Goal: Task Accomplishment & Management: Manage account settings

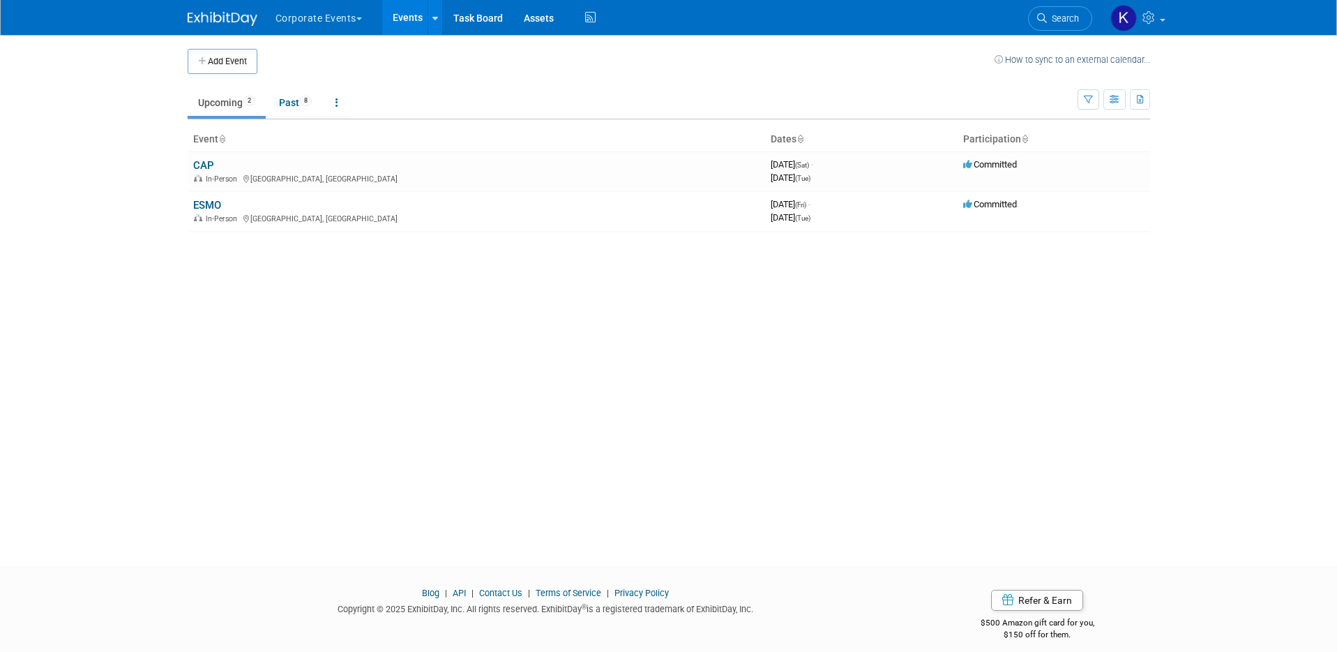
click at [311, 13] on button "Corporate Events" at bounding box center [326, 15] width 105 height 31
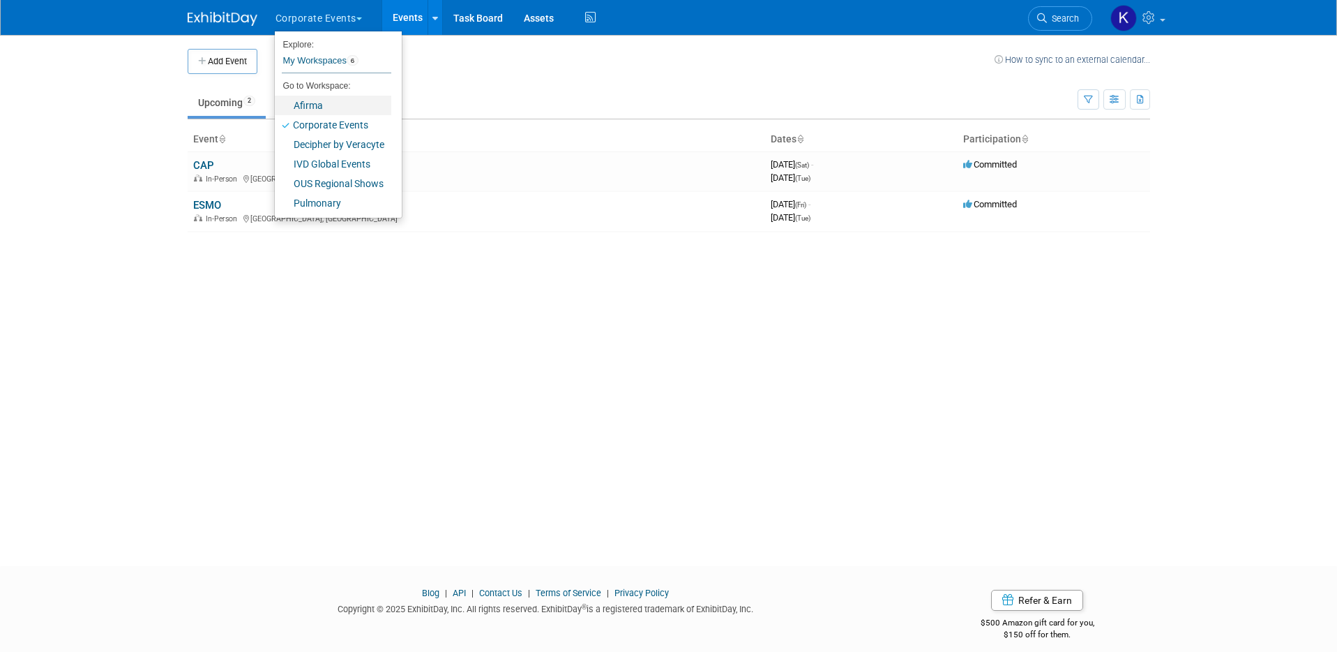
click at [320, 110] on link "Afirma" at bounding box center [333, 106] width 117 height 20
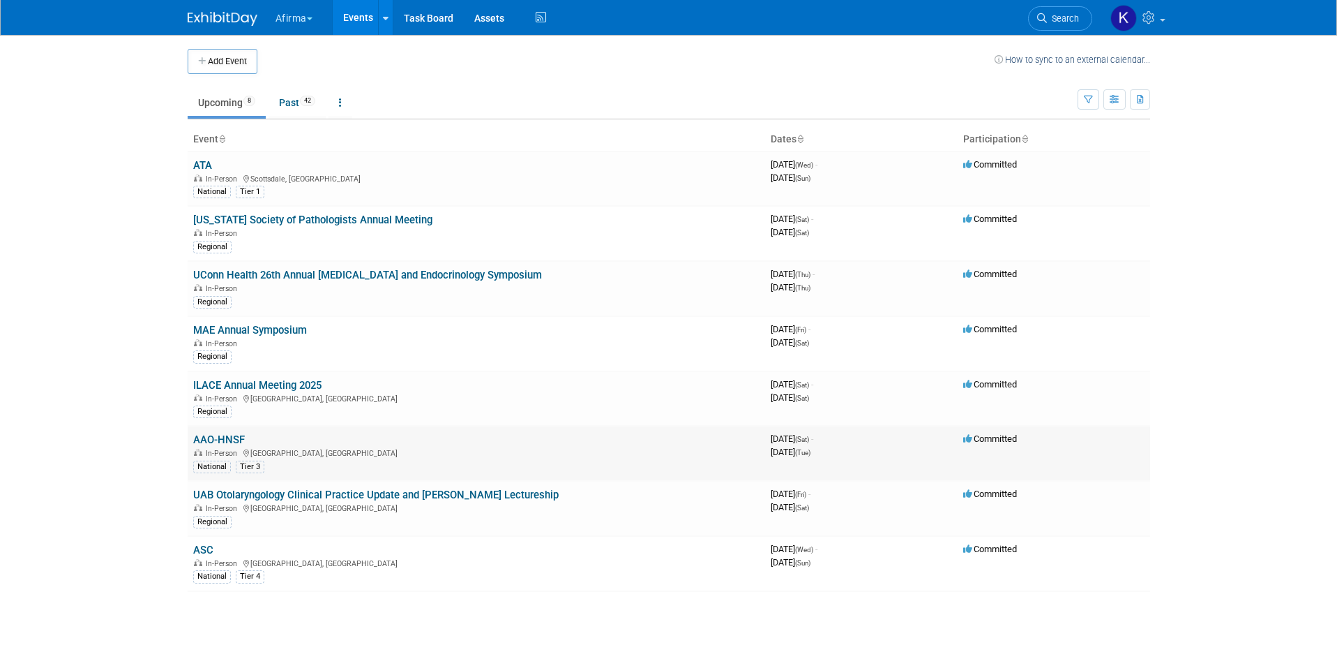
click at [203, 437] on link "AAO-HNSF" at bounding box center [219, 439] width 52 height 13
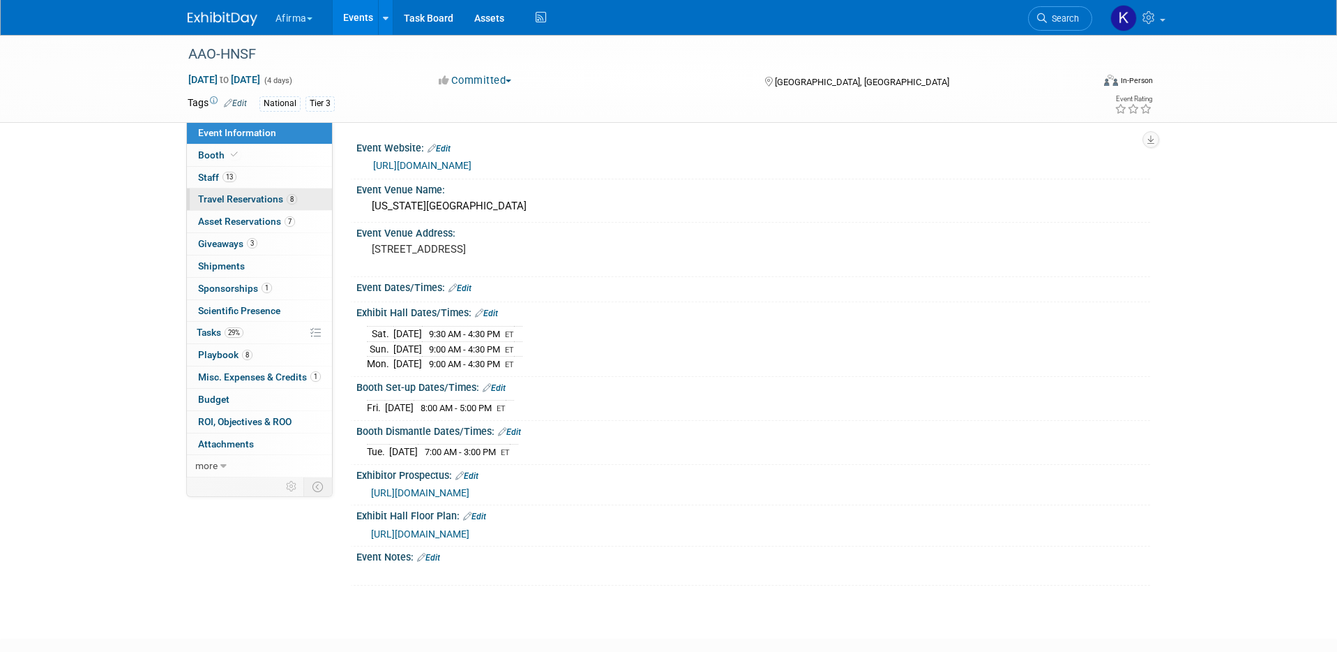
click at [252, 199] on span "Travel Reservations 8" at bounding box center [247, 198] width 99 height 11
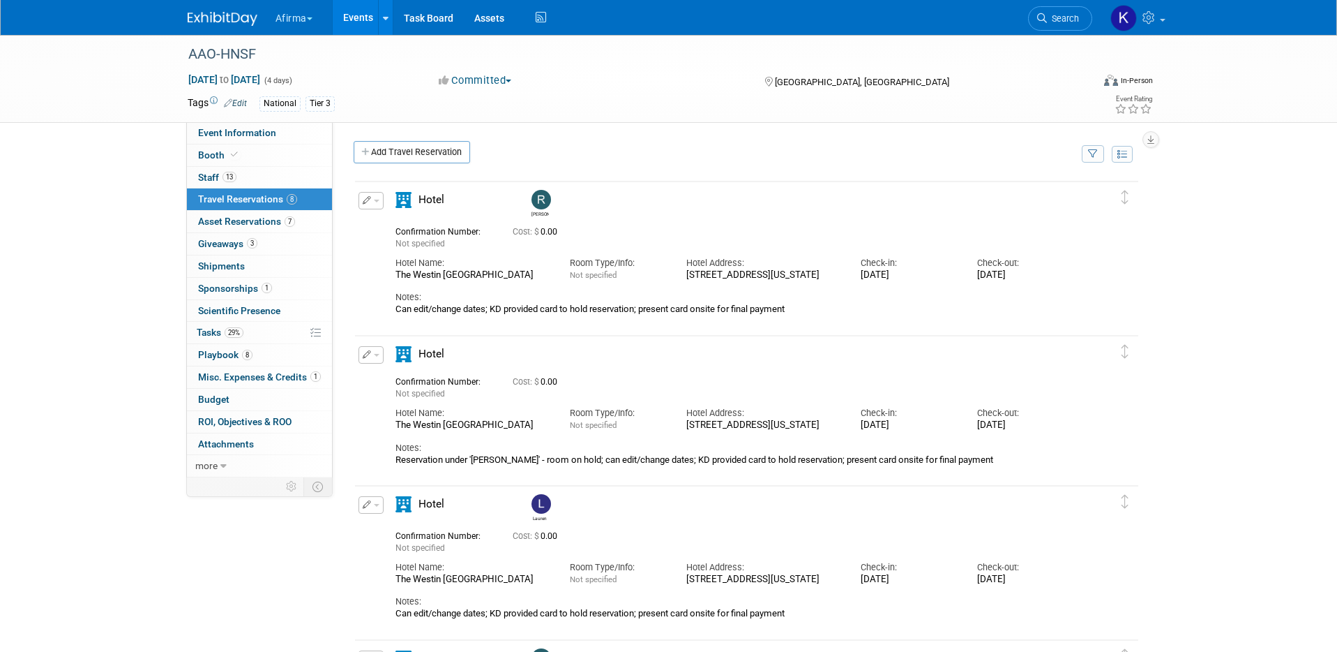
click at [371, 201] on button "button" at bounding box center [371, 200] width 25 height 17
click at [407, 223] on button "Edit Reservation" at bounding box center [418, 225] width 118 height 20
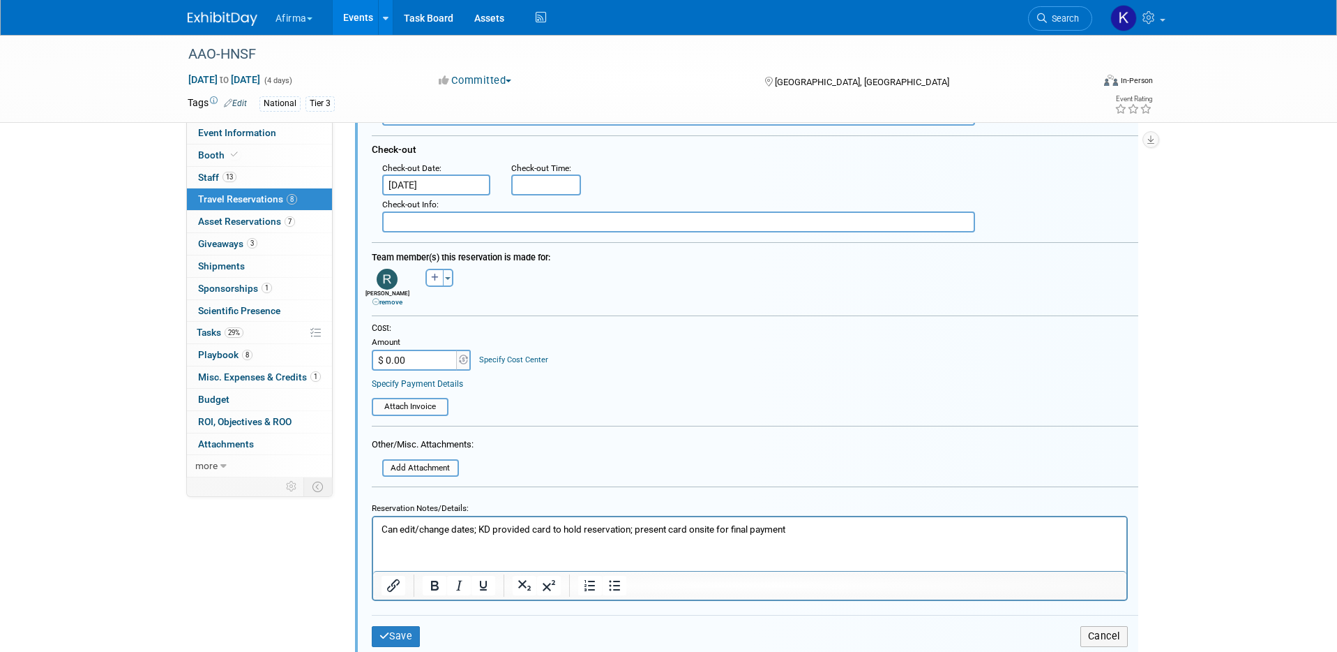
scroll to position [347, 0]
click at [1159, 31] on link at bounding box center [1137, 17] width 68 height 35
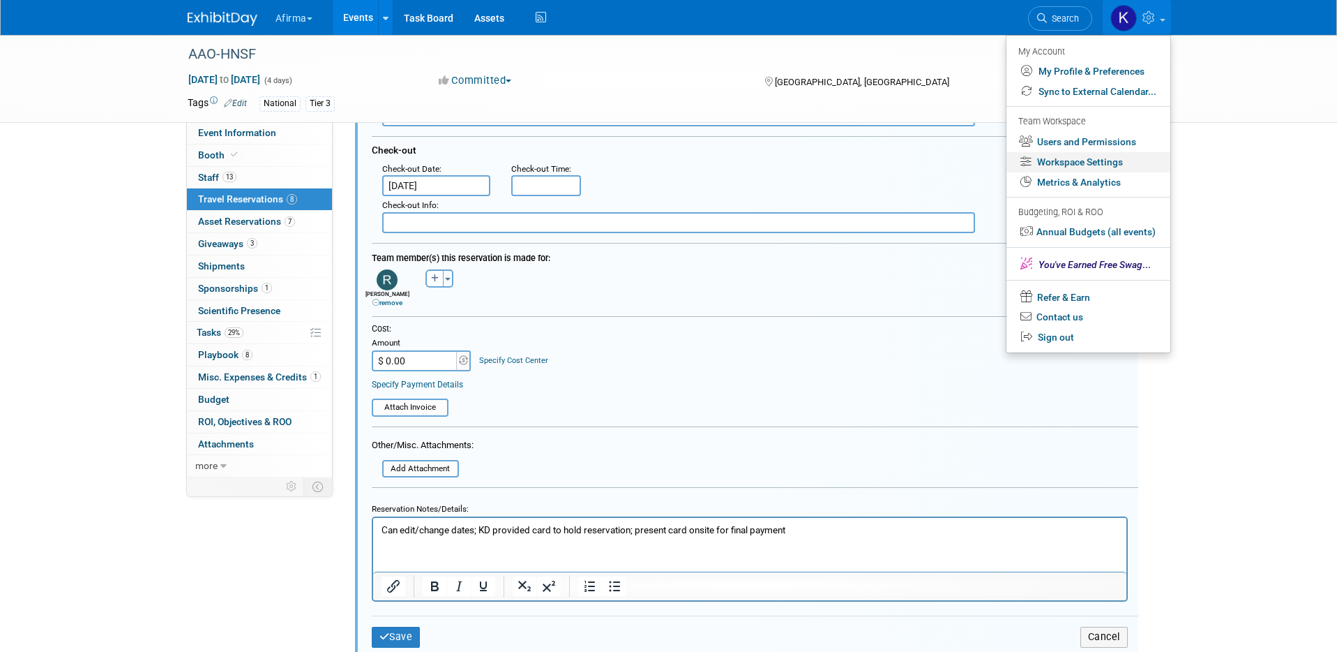
click at [1102, 158] on link "Workspace Settings" at bounding box center [1089, 162] width 164 height 20
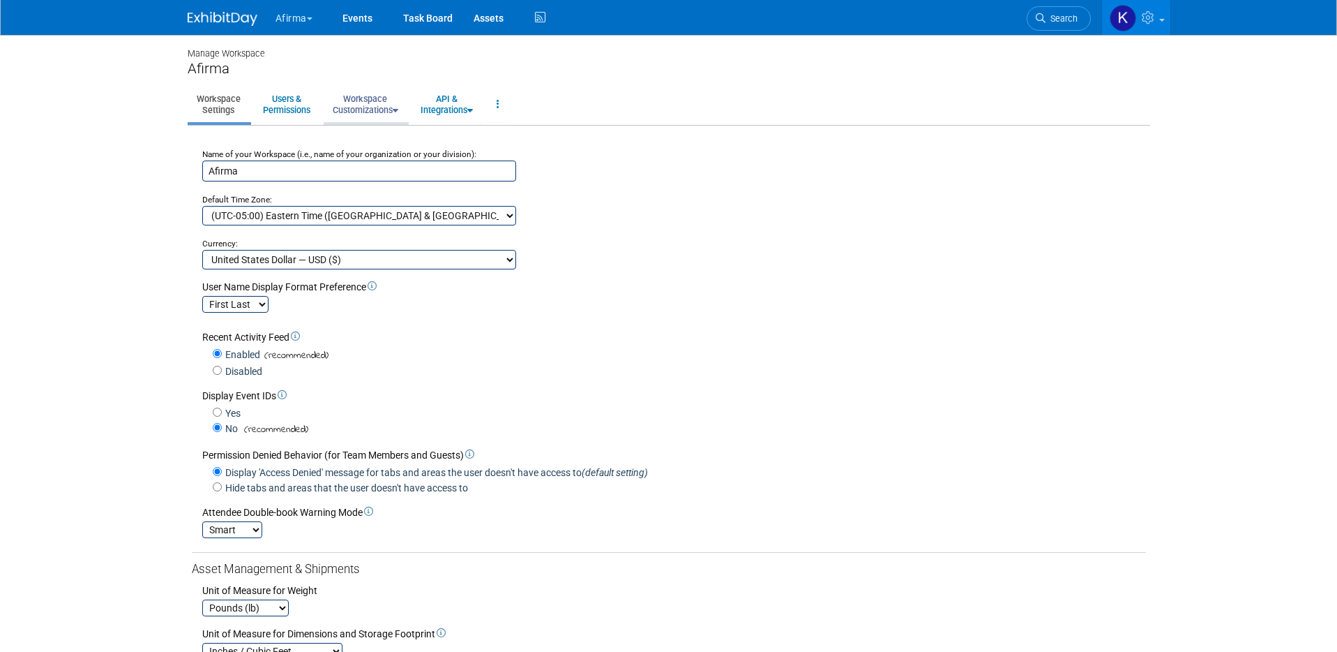
click at [358, 108] on link "Workspace Customizations" at bounding box center [366, 104] width 84 height 34
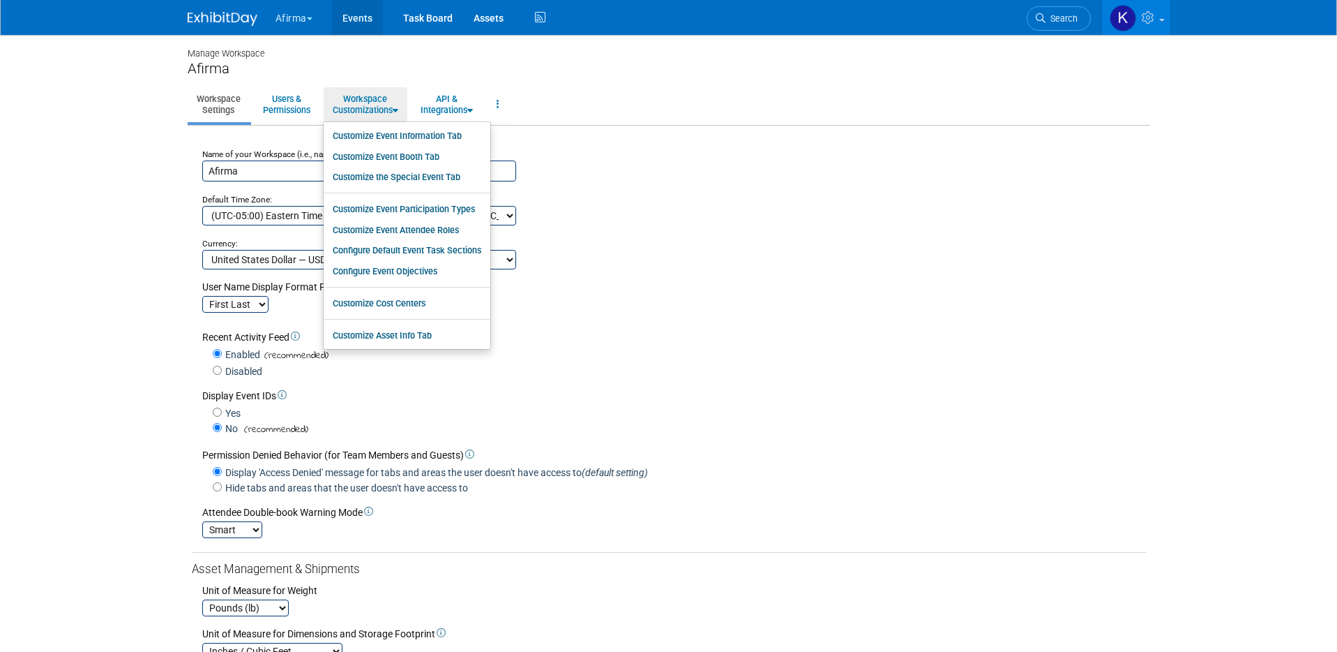
click at [341, 27] on link "Events" at bounding box center [357, 17] width 51 height 35
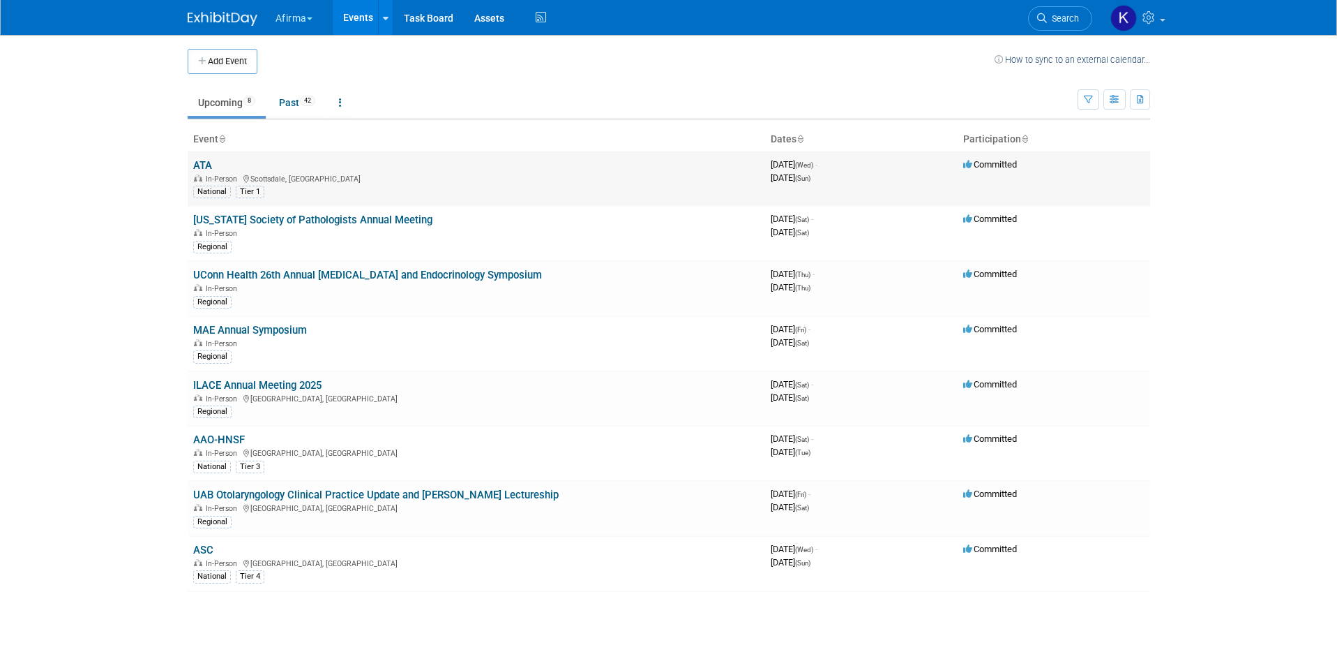
click at [201, 169] on link "ATA" at bounding box center [202, 165] width 19 height 13
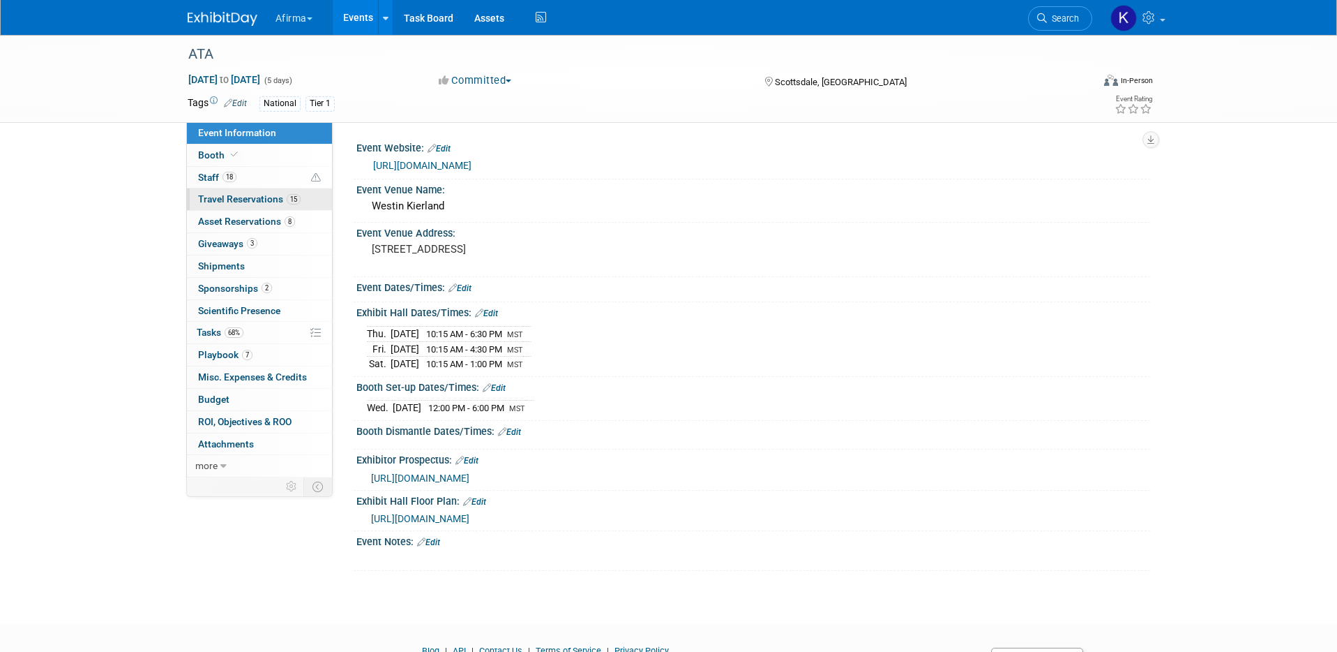
click at [228, 205] on link "15 Travel Reservations 15" at bounding box center [259, 199] width 145 height 22
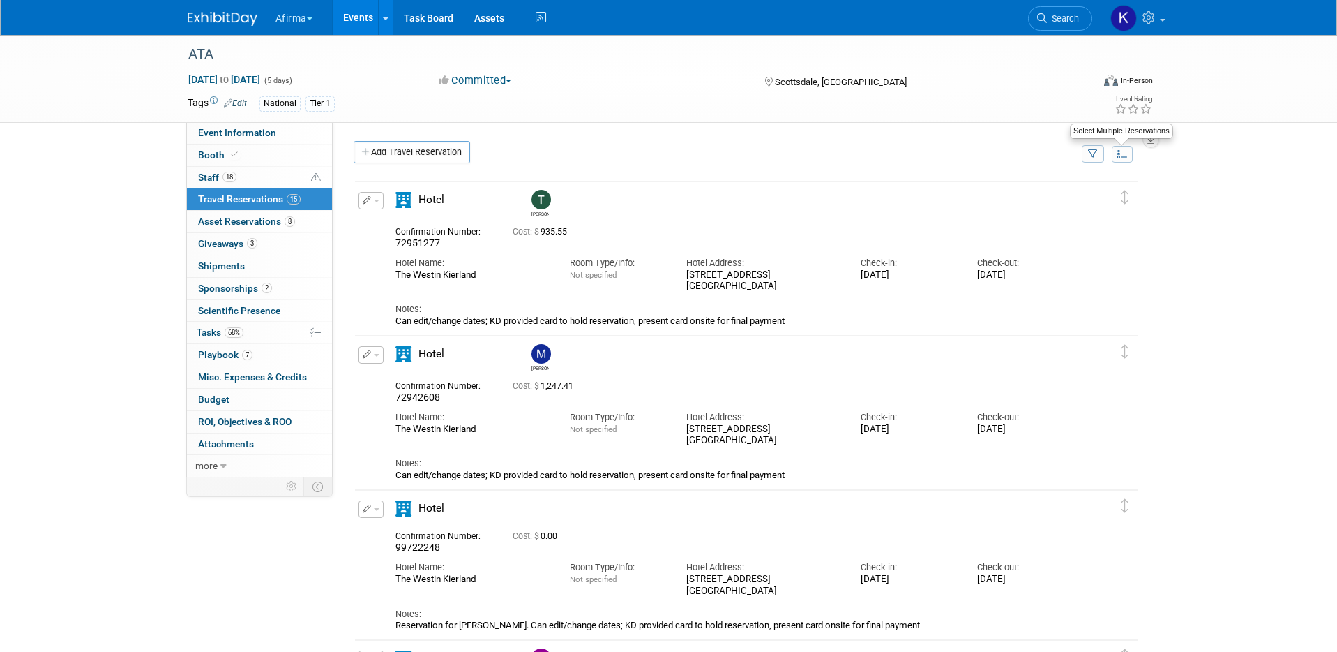
click at [1125, 150] on icon at bounding box center [1123, 154] width 10 height 10
click at [1125, 151] on icon at bounding box center [1123, 154] width 10 height 10
click at [374, 200] on span "button" at bounding box center [377, 201] width 6 height 3
click at [404, 226] on button "Edit Reservation" at bounding box center [418, 225] width 118 height 20
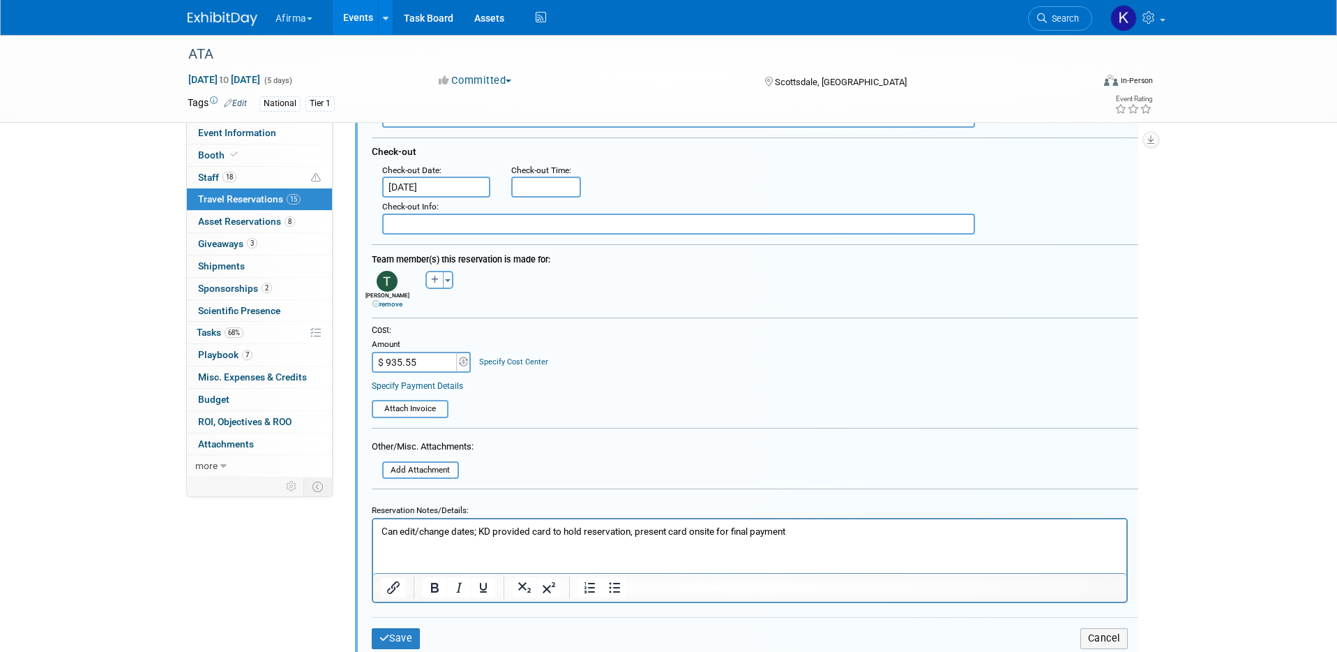
scroll to position [375, 0]
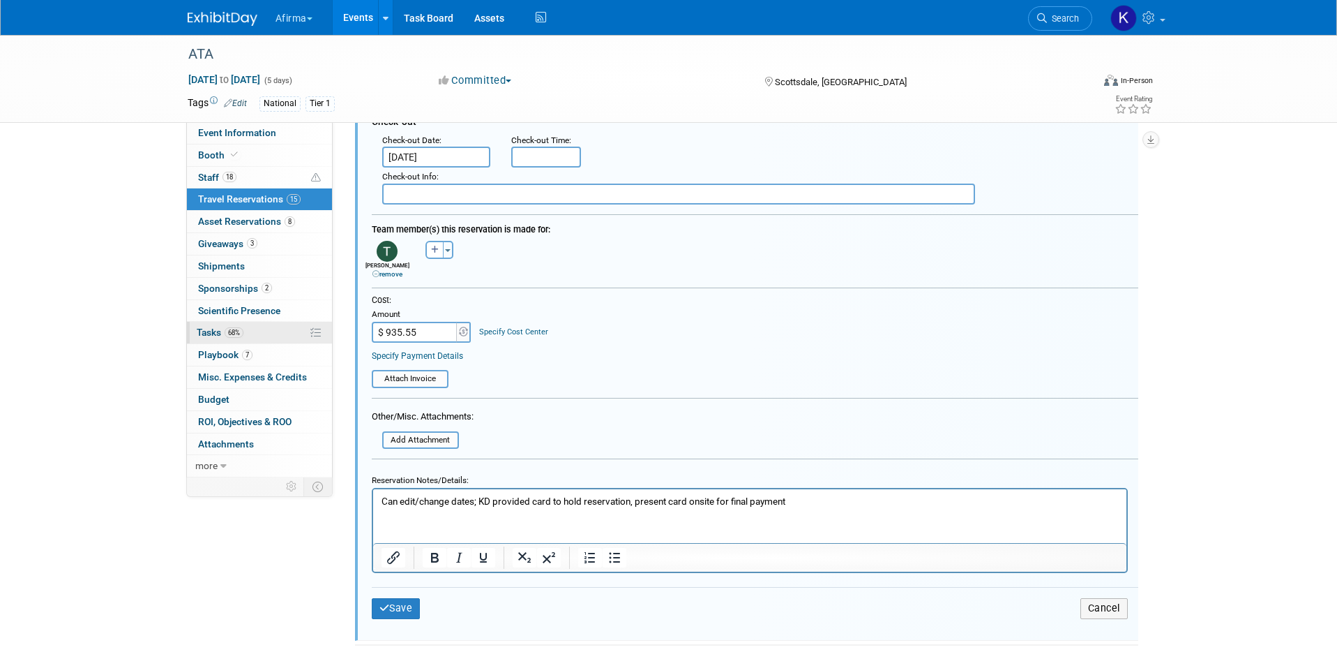
click at [240, 339] on link "68% Tasks 68%" at bounding box center [259, 333] width 145 height 22
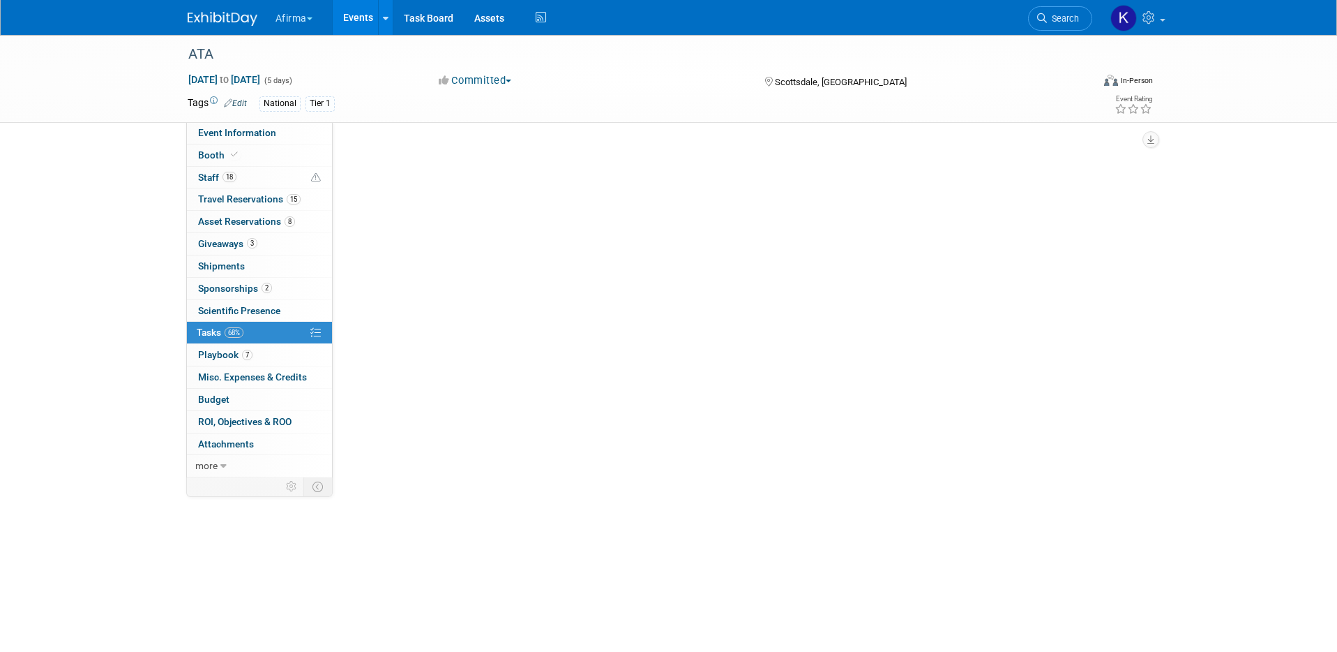
scroll to position [0, 0]
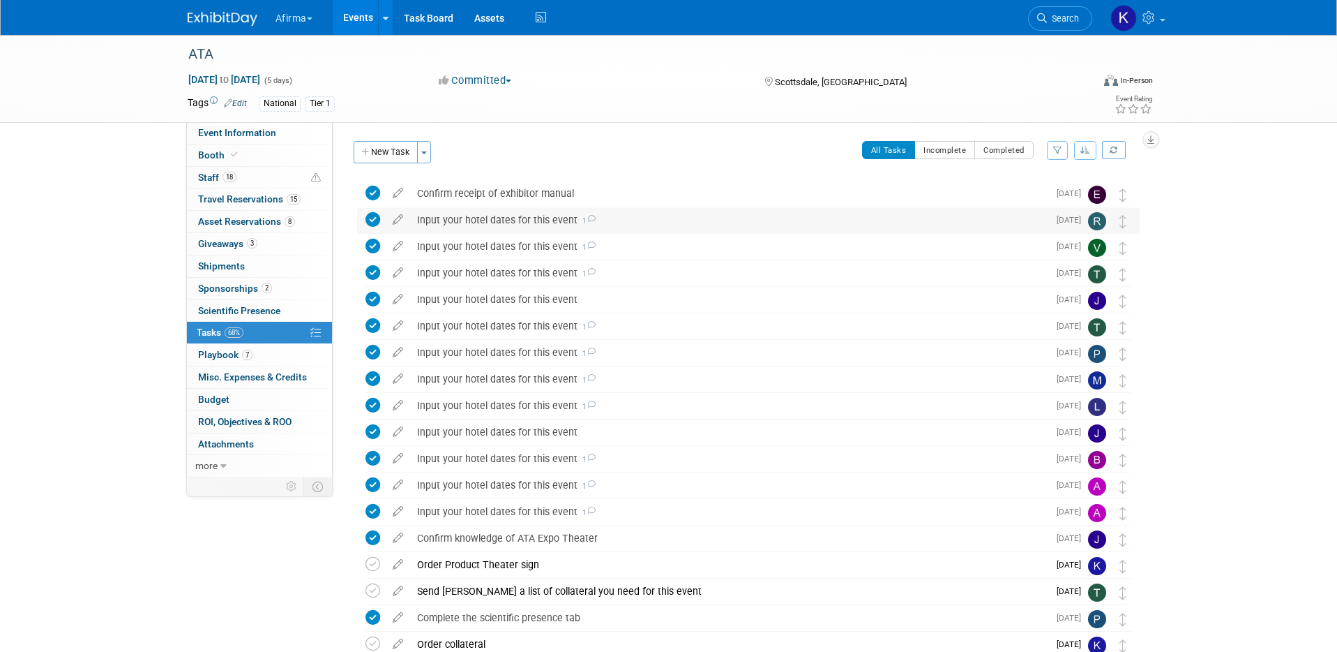
click at [456, 216] on div "Input your hotel dates for this event 1" at bounding box center [729, 220] width 638 height 24
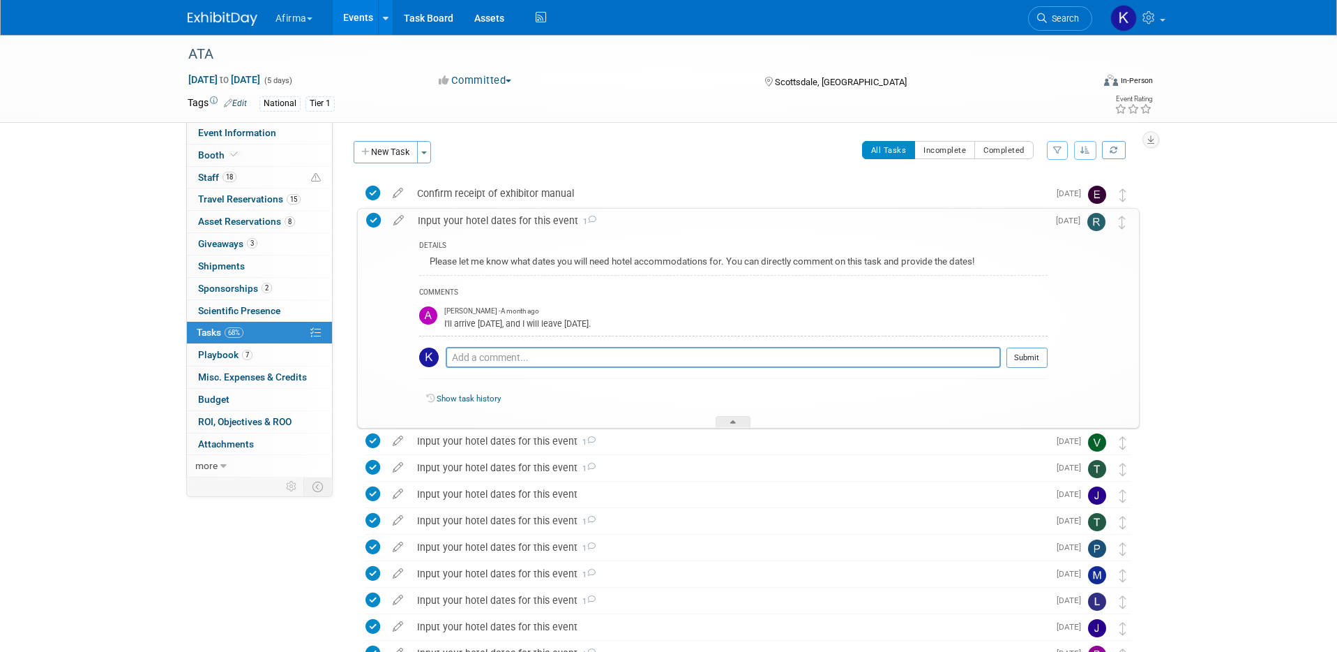
click at [541, 223] on div "Input your hotel dates for this event 1" at bounding box center [729, 221] width 637 height 24
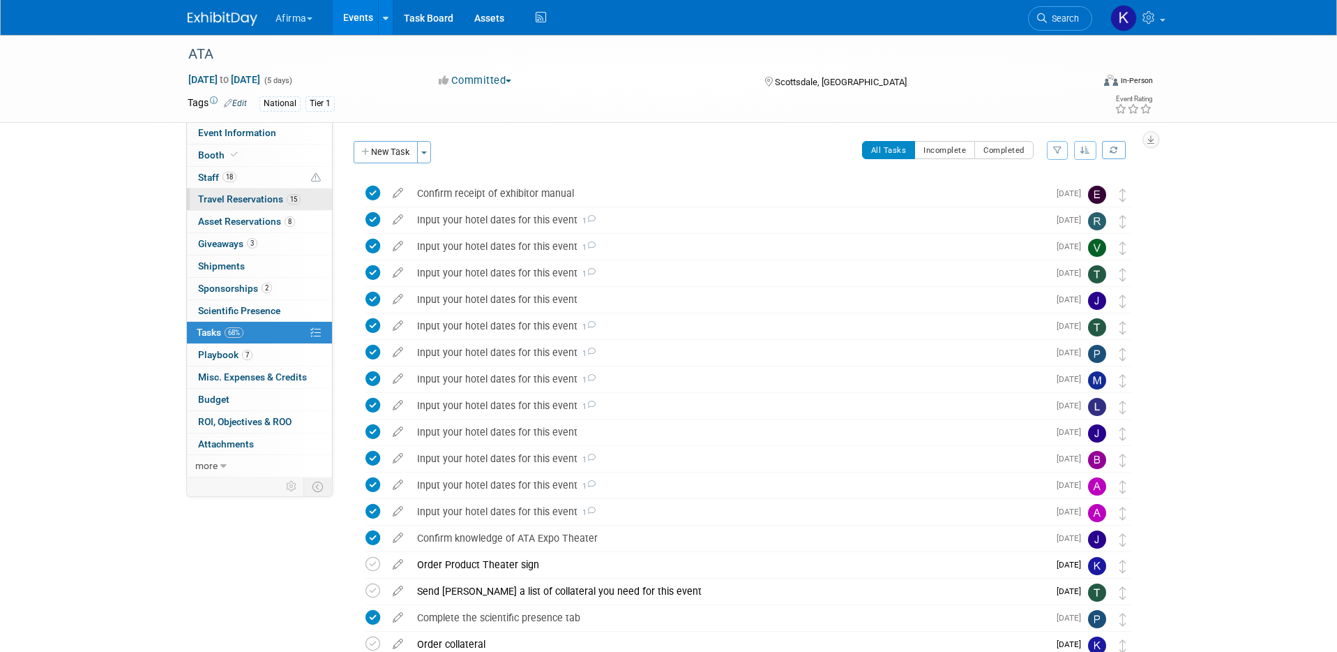
click at [254, 203] on span "Travel Reservations 15" at bounding box center [249, 198] width 103 height 11
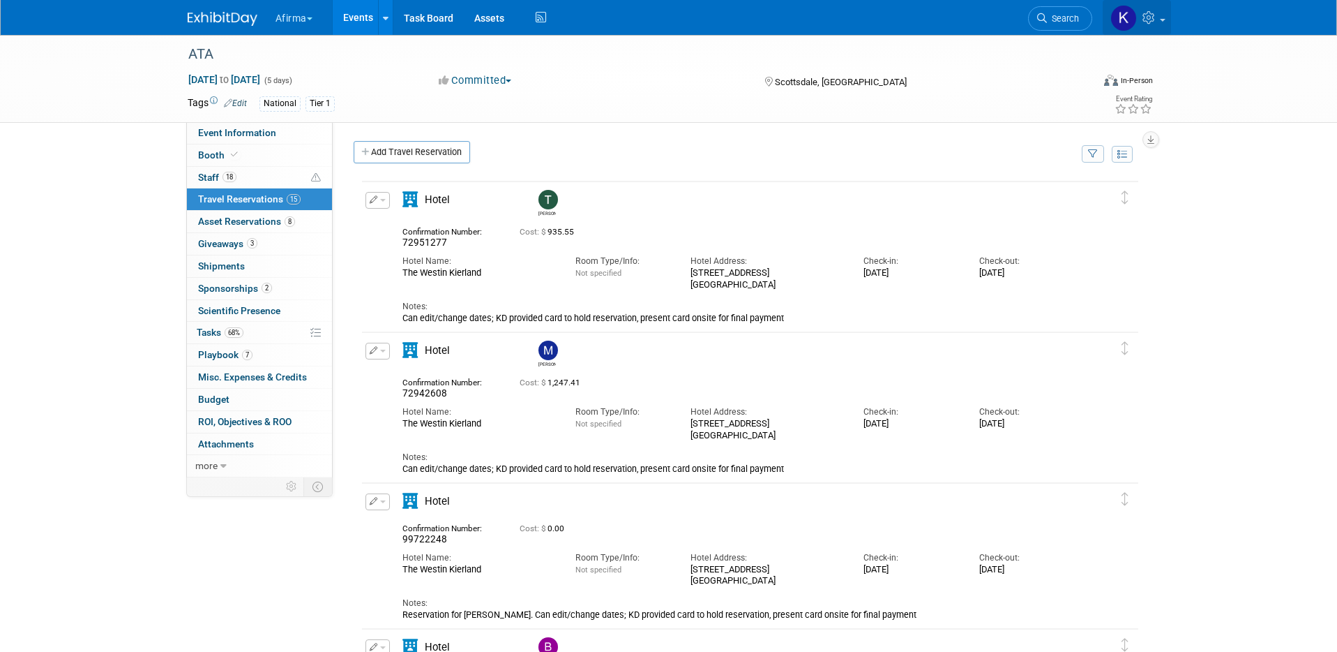
click at [1152, 13] on icon at bounding box center [1151, 17] width 16 height 13
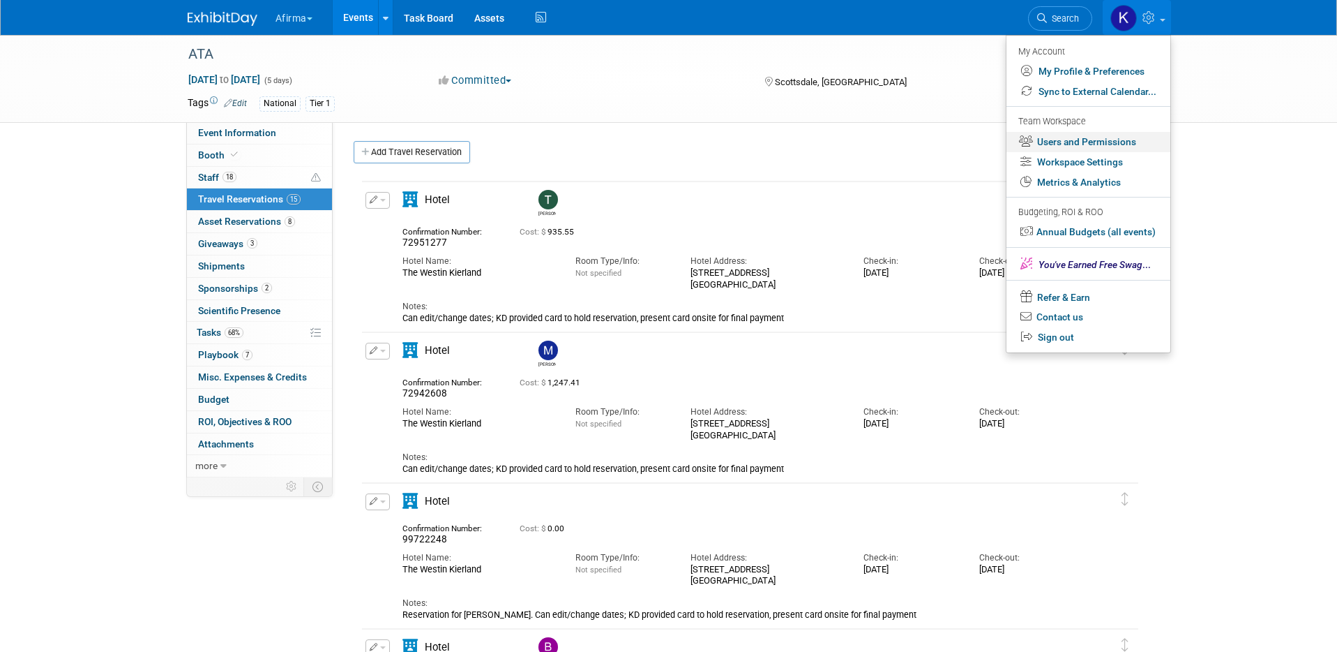
click at [1102, 140] on link "Users and Permissions" at bounding box center [1089, 142] width 164 height 20
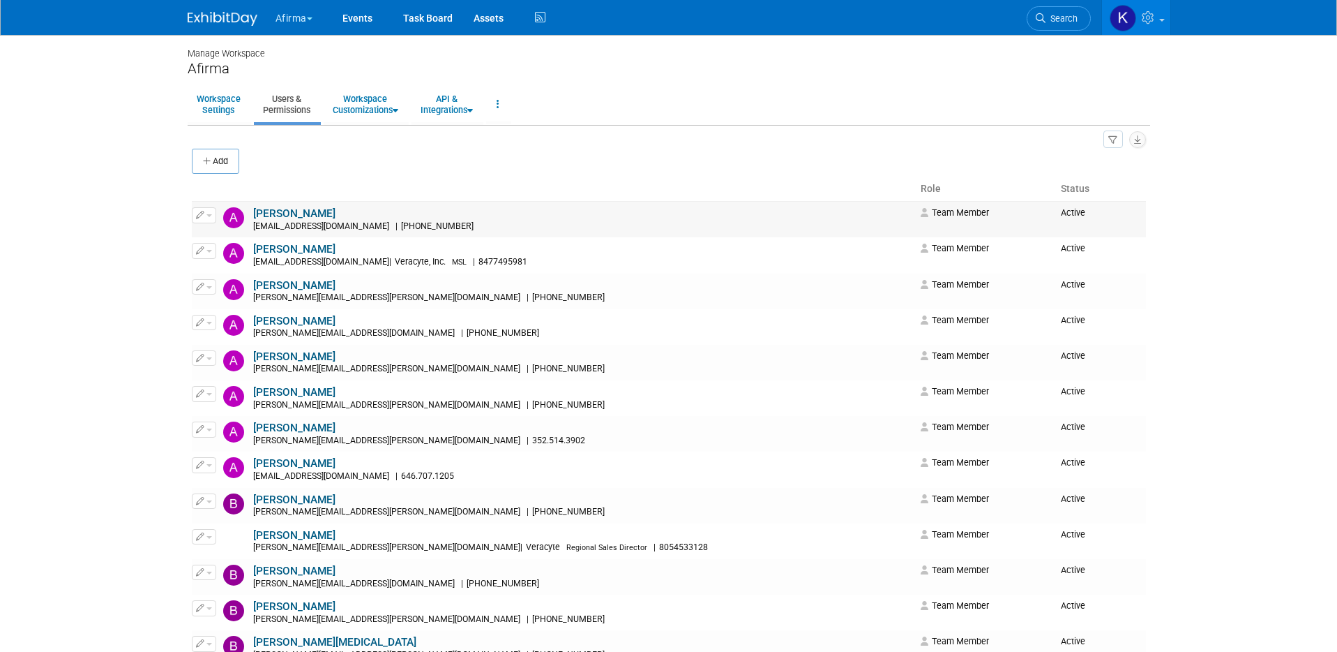
click at [285, 213] on link "Abbee Buchanan" at bounding box center [294, 213] width 82 height 13
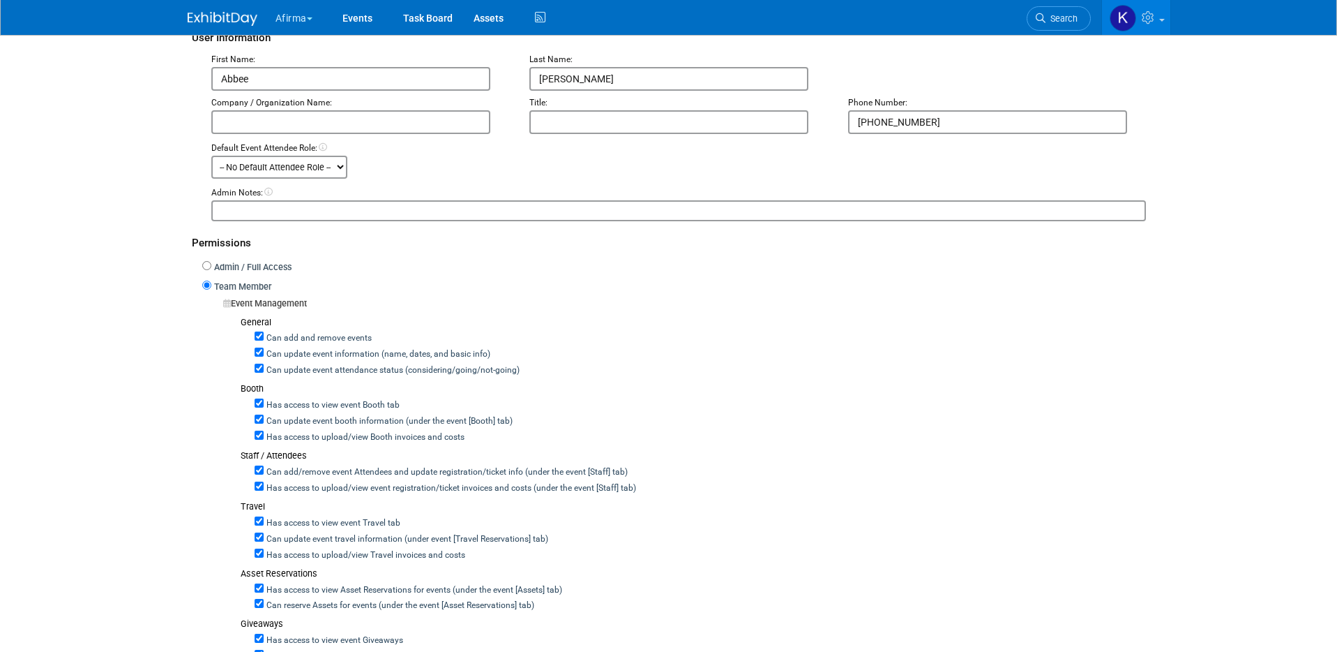
scroll to position [167, 0]
click at [336, 167] on select "-- No Default Attendee Role -- Demonstrator Host Leadership Marketing MSL Plann…" at bounding box center [279, 166] width 136 height 23
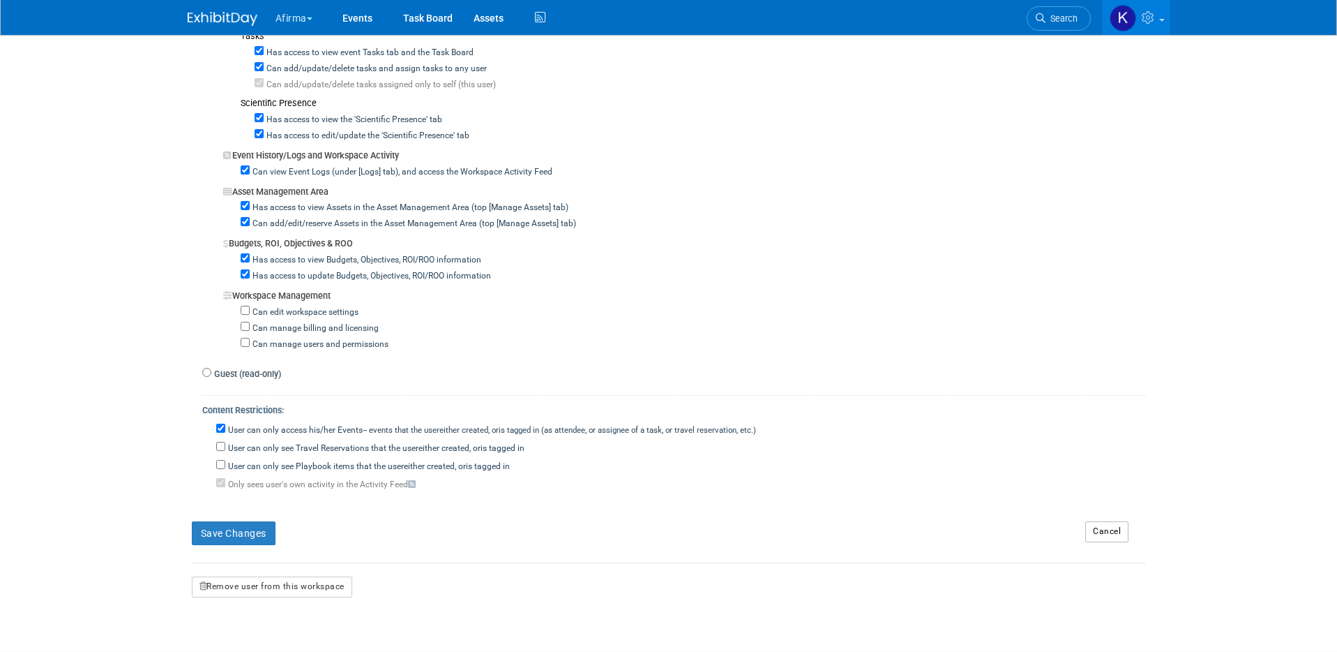
scroll to position [1146, 0]
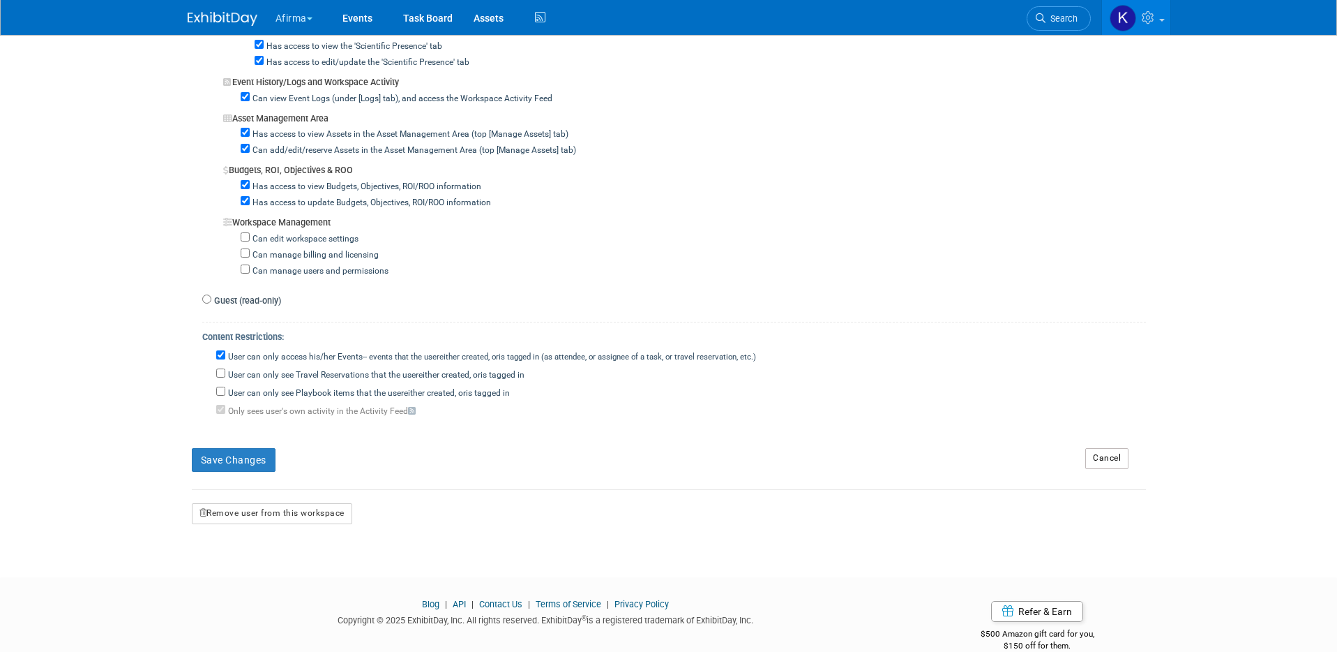
click at [1115, 465] on link "Cancel" at bounding box center [1107, 458] width 43 height 21
